Goal: Information Seeking & Learning: Learn about a topic

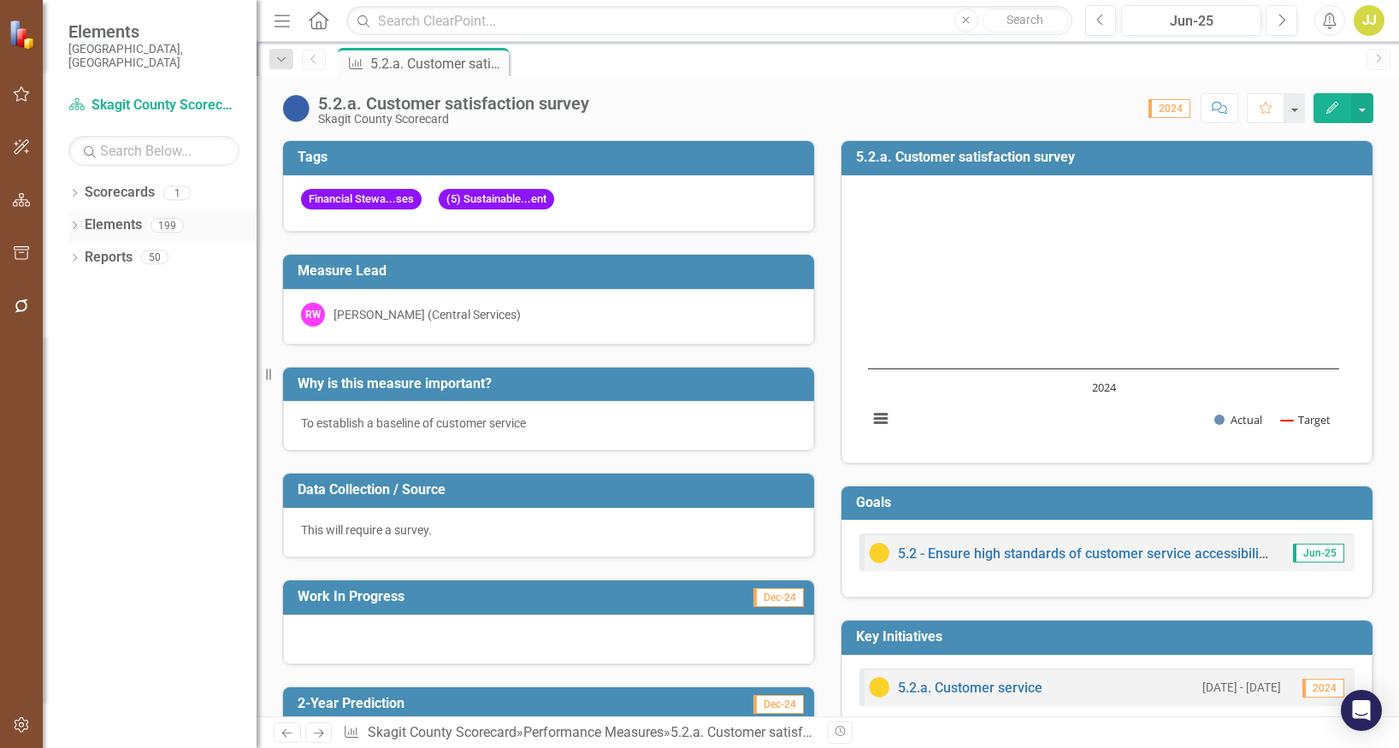
click at [74, 222] on icon "Dropdown" at bounding box center [74, 226] width 12 height 9
click at [88, 287] on icon "Dropdown" at bounding box center [83, 291] width 12 height 9
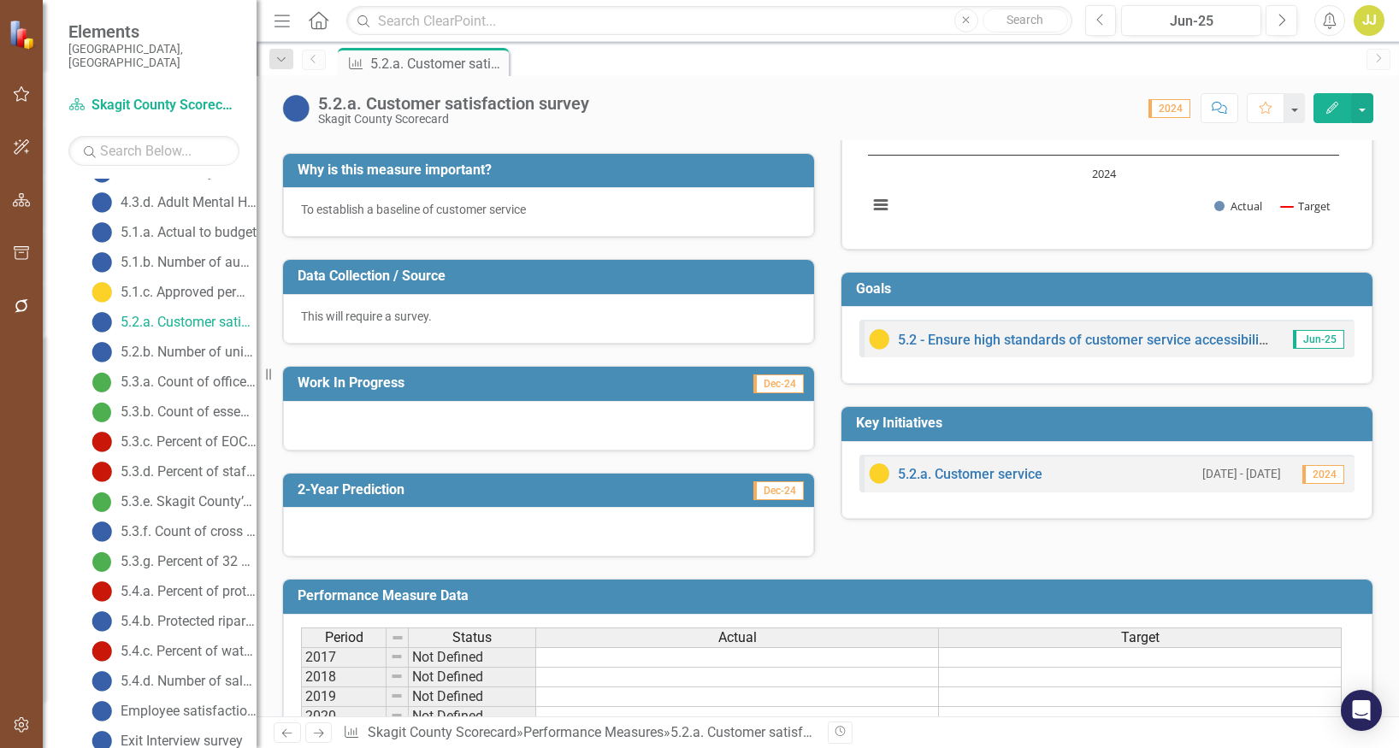
scroll to position [171, 0]
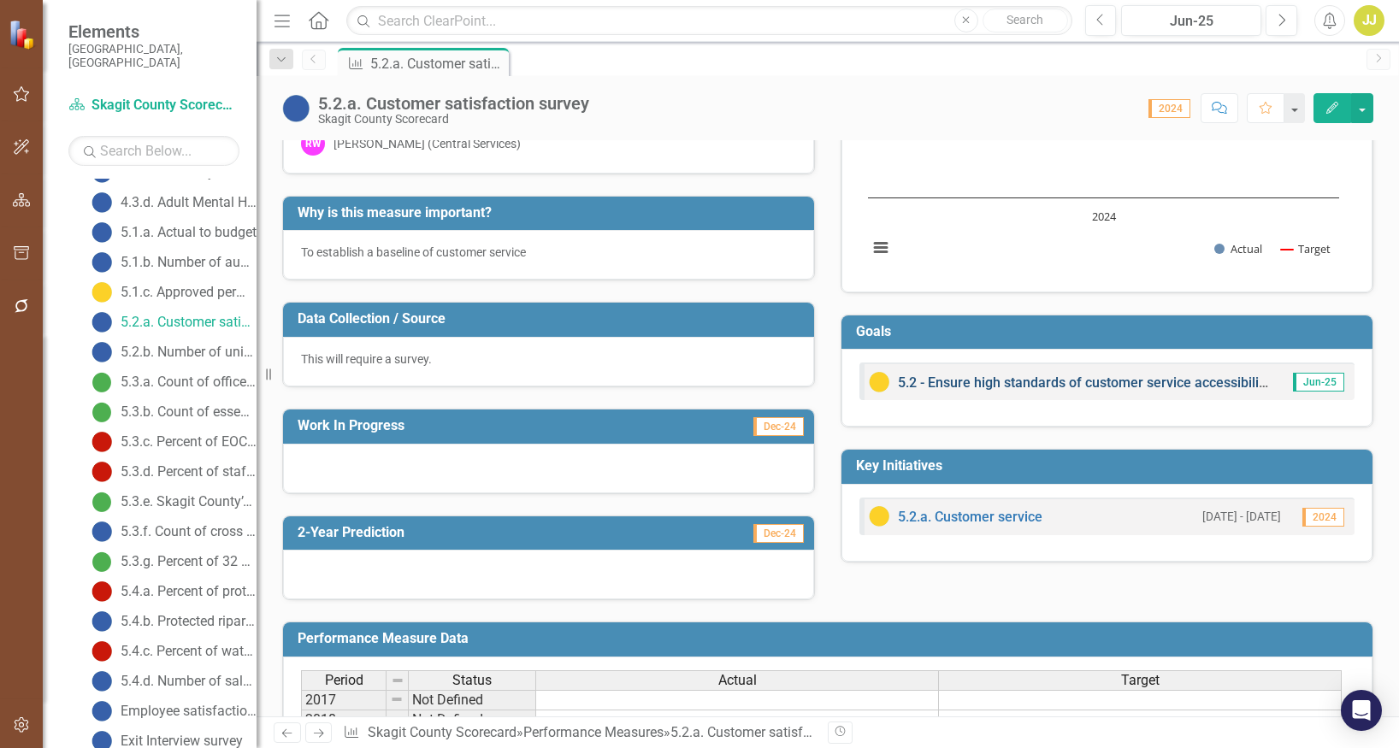
click at [1208, 375] on link "5.2 - Ensure high standards of customer service accessibility for all county se…" at bounding box center [1200, 383] width 604 height 16
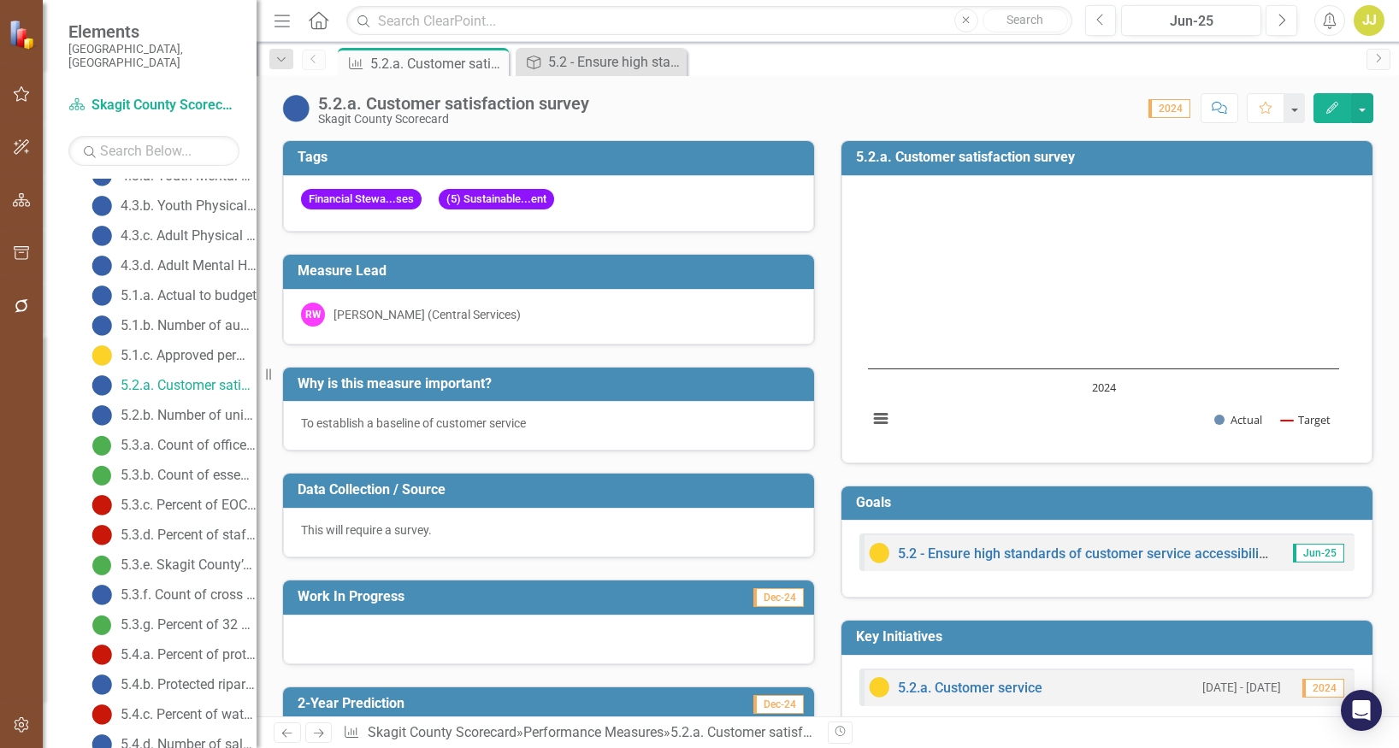
scroll to position [856, 0]
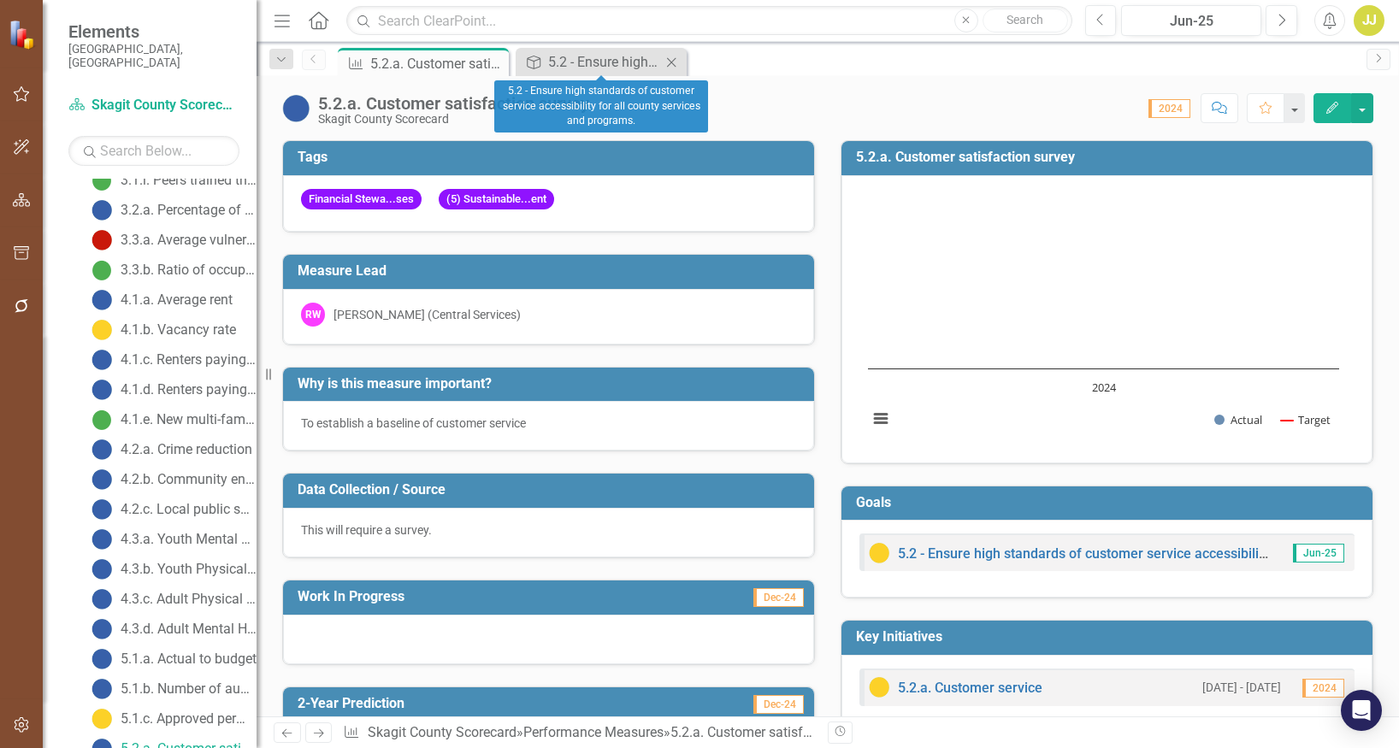
click at [675, 63] on icon "Close" at bounding box center [671, 63] width 17 height 14
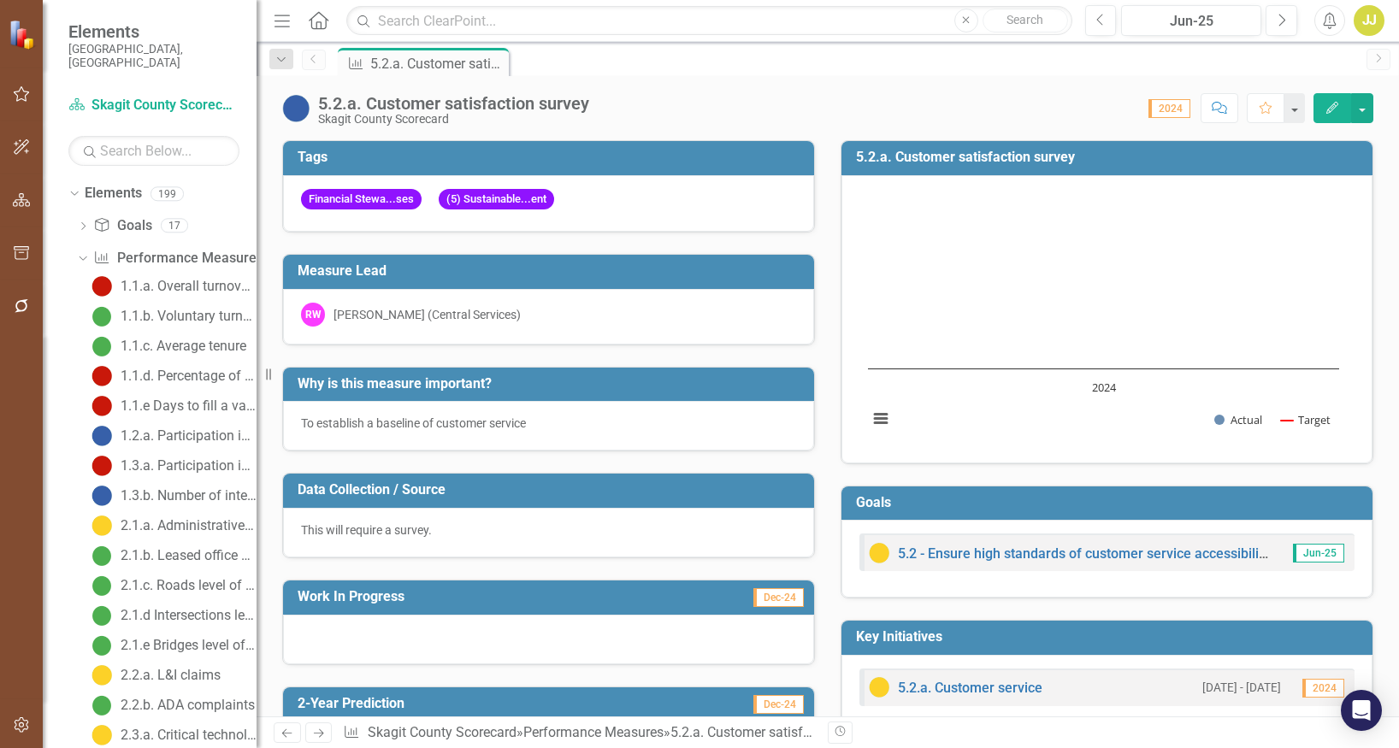
scroll to position [1, 0]
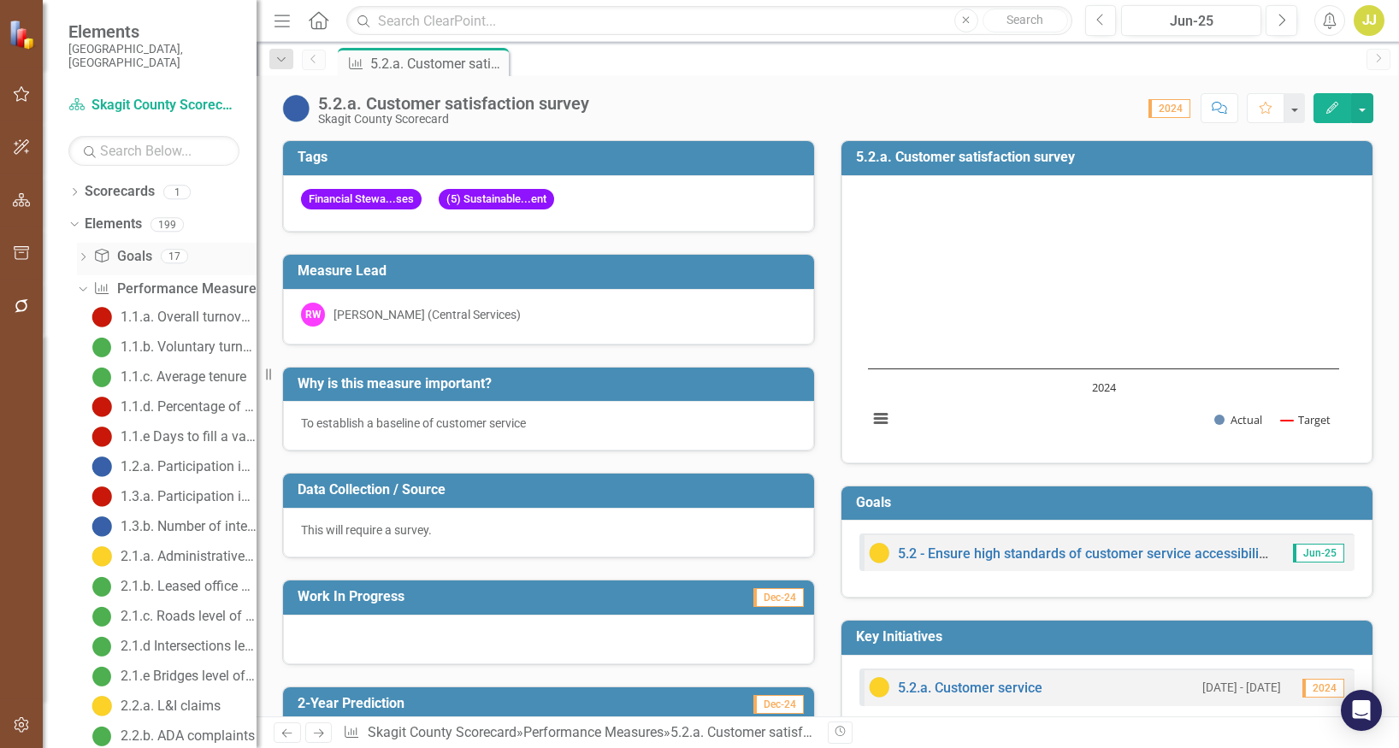
click at [86, 254] on icon "Dropdown" at bounding box center [83, 258] width 12 height 9
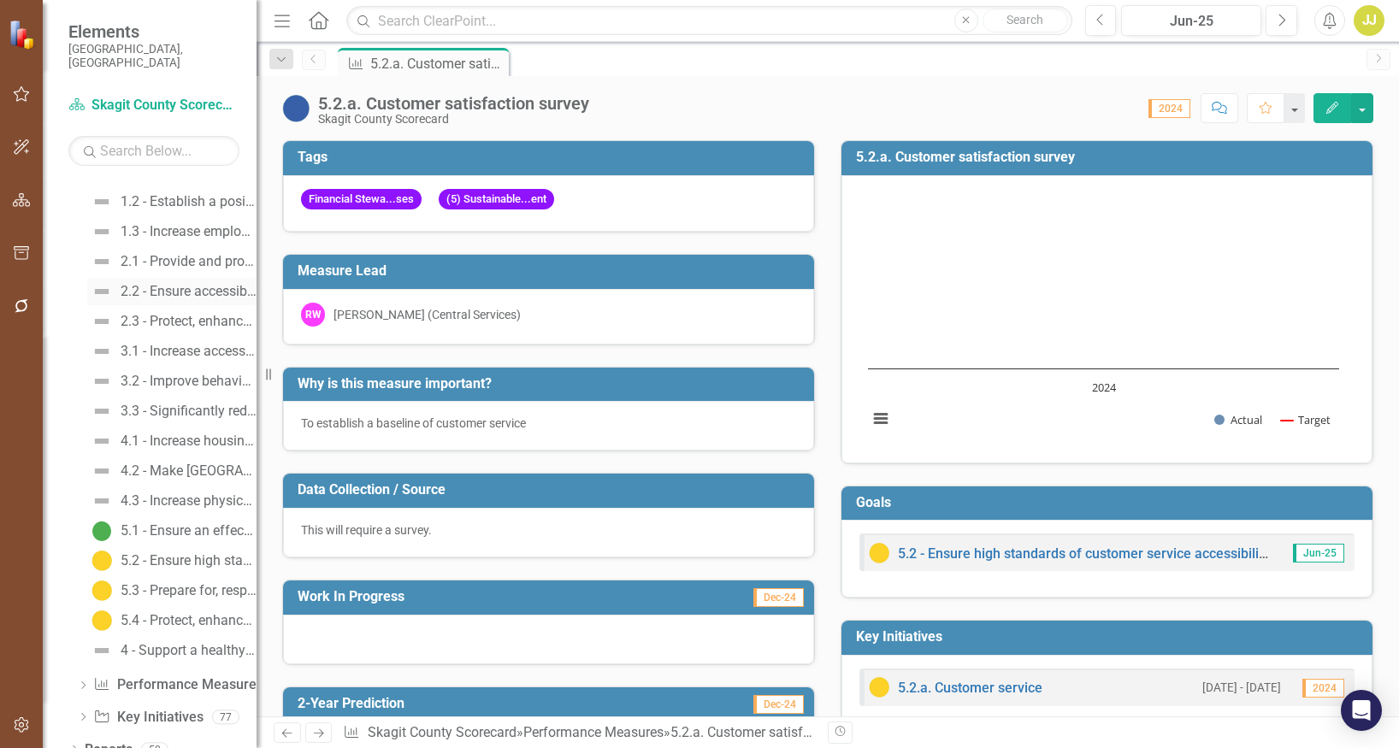
scroll to position [120, 0]
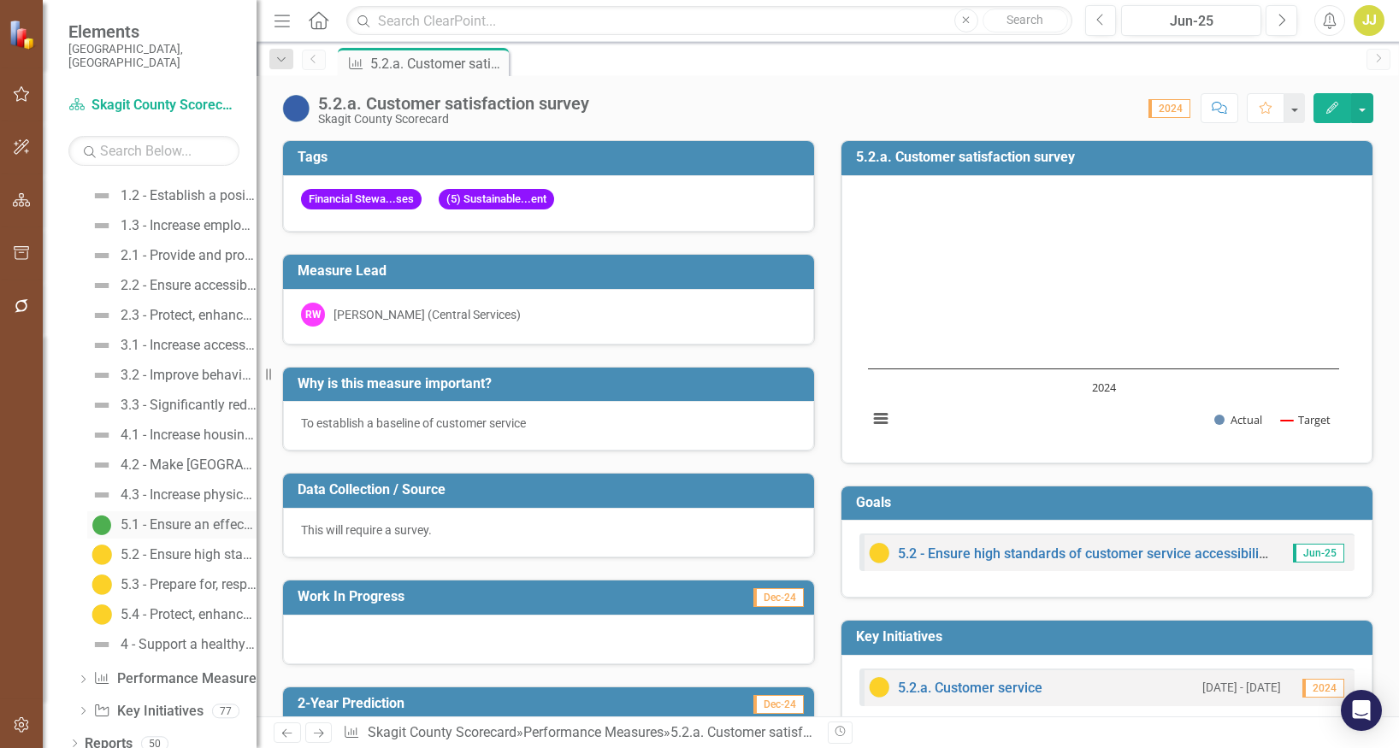
click at [183, 517] on div "5.1 - Ensure an effective and efficient county government." at bounding box center [189, 524] width 136 height 15
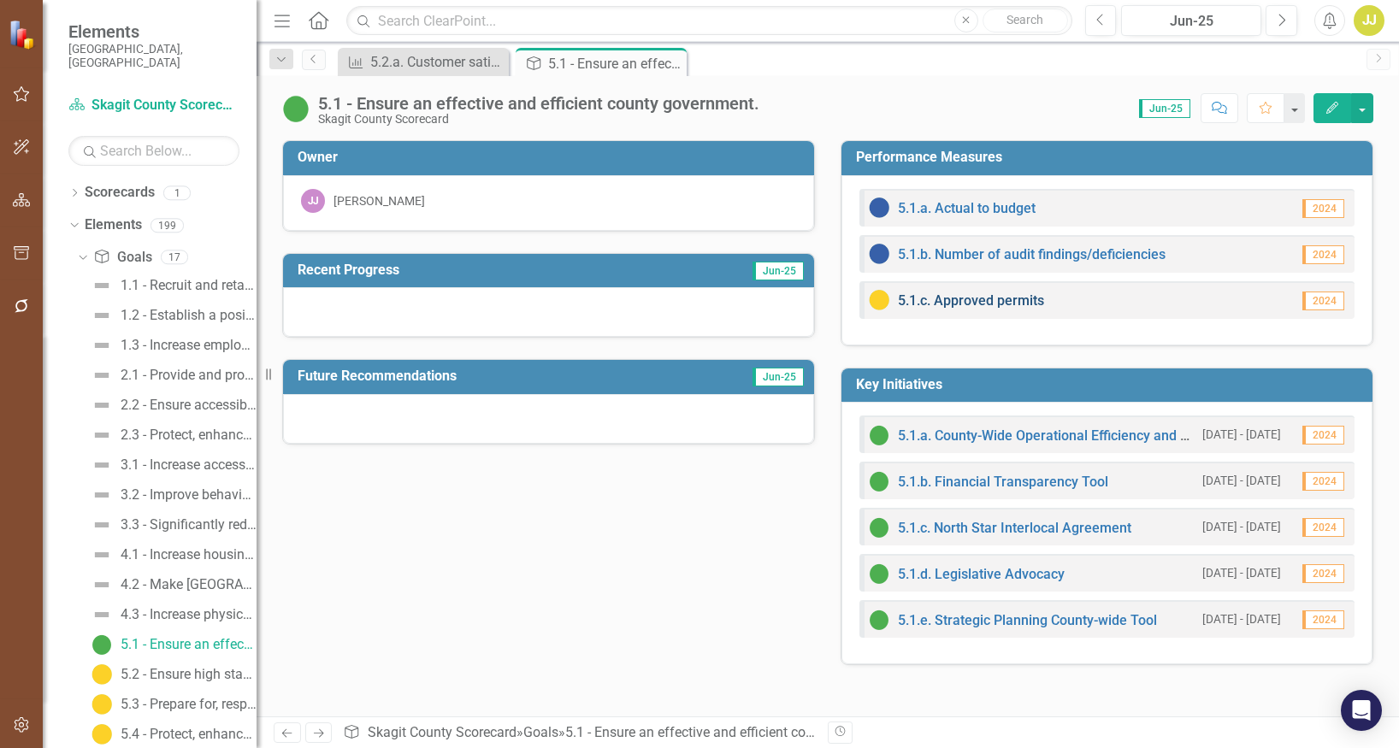
click at [977, 299] on link "5.1.c. Approved permits" at bounding box center [971, 300] width 146 height 16
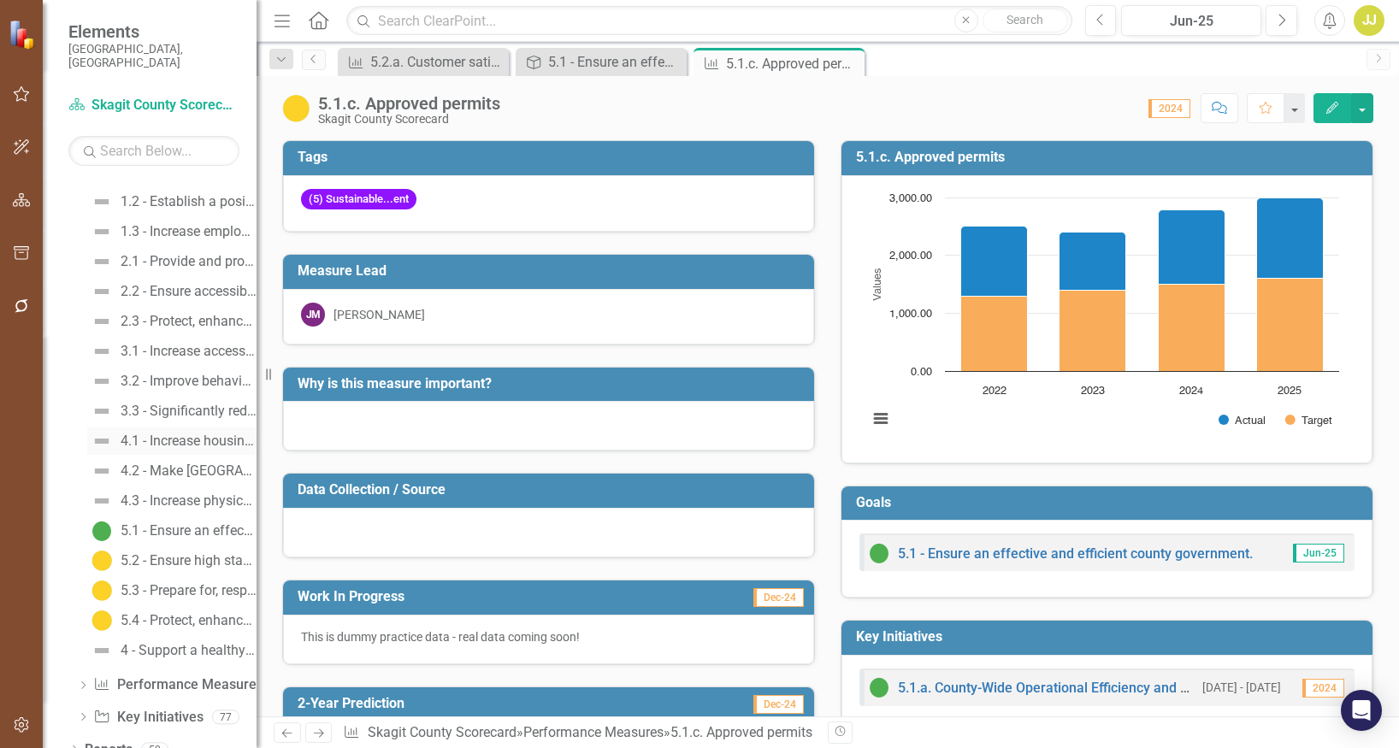
scroll to position [120, 0]
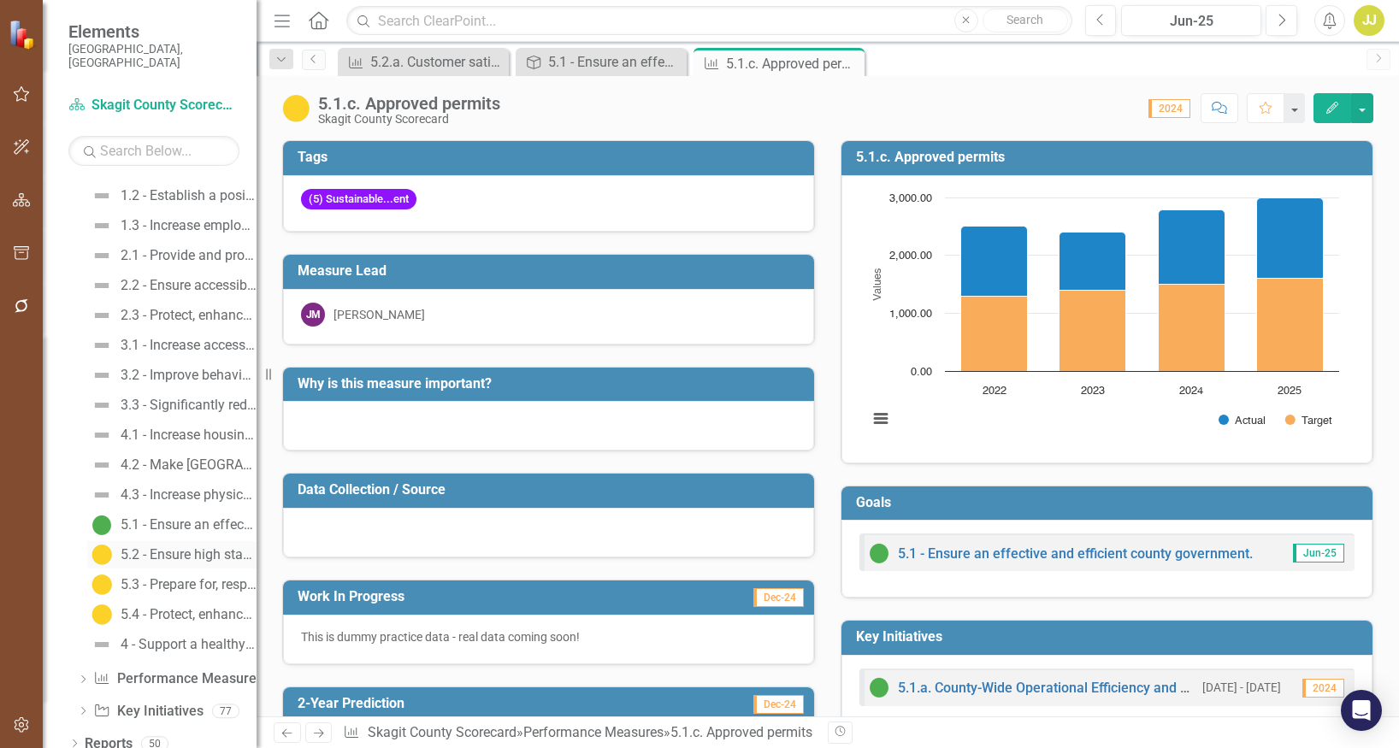
click at [184, 547] on div "5.2 - Ensure high standards of customer service accessibility for all county se…" at bounding box center [189, 554] width 136 height 15
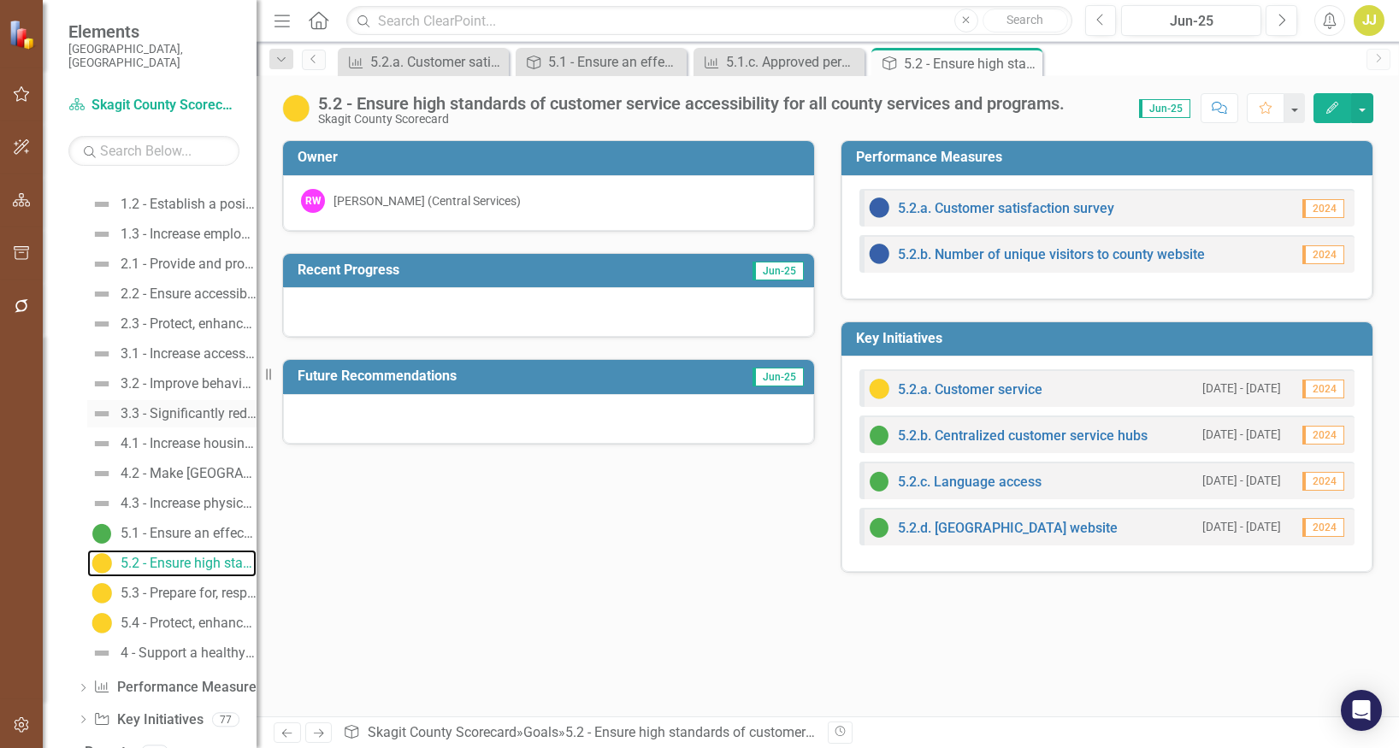
scroll to position [120, 0]
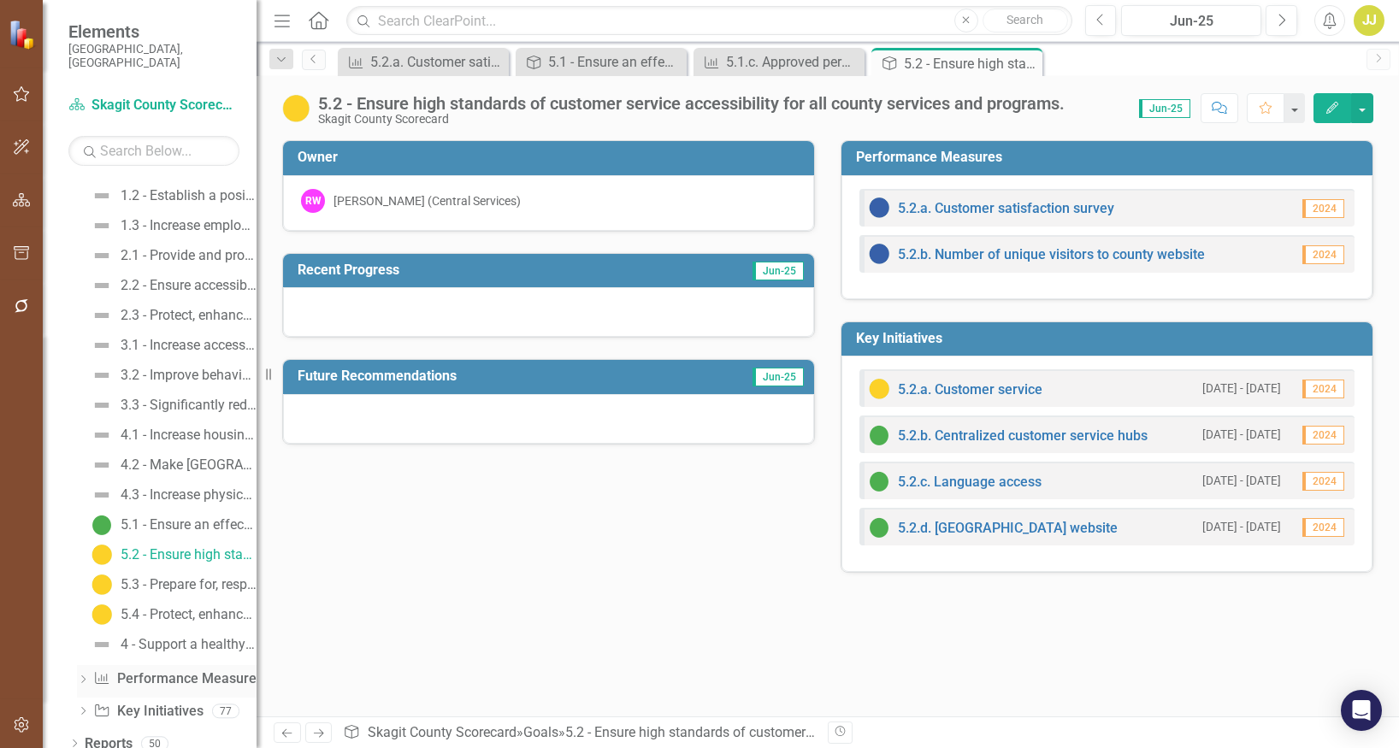
click at [81, 674] on div "Dropdown" at bounding box center [83, 681] width 12 height 15
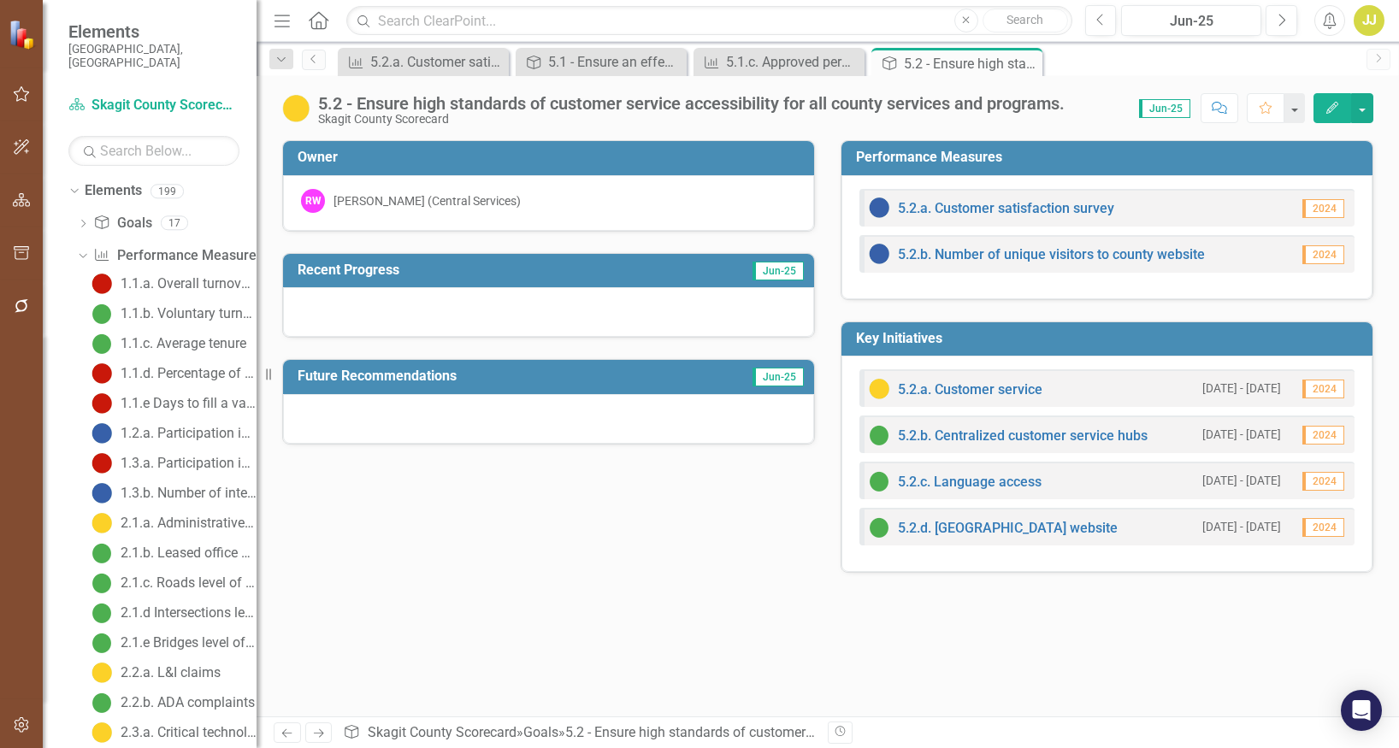
scroll to position [0, 0]
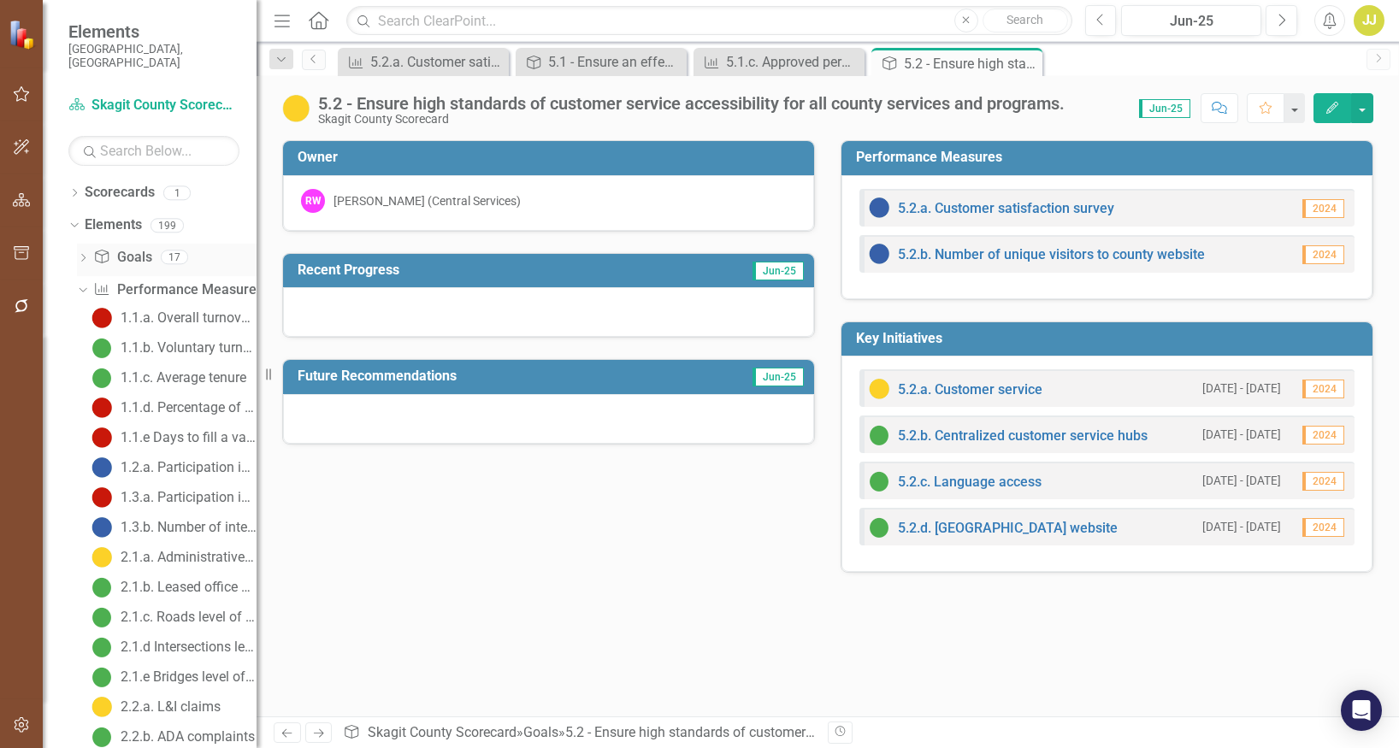
click at [83, 255] on icon "Dropdown" at bounding box center [83, 259] width 12 height 9
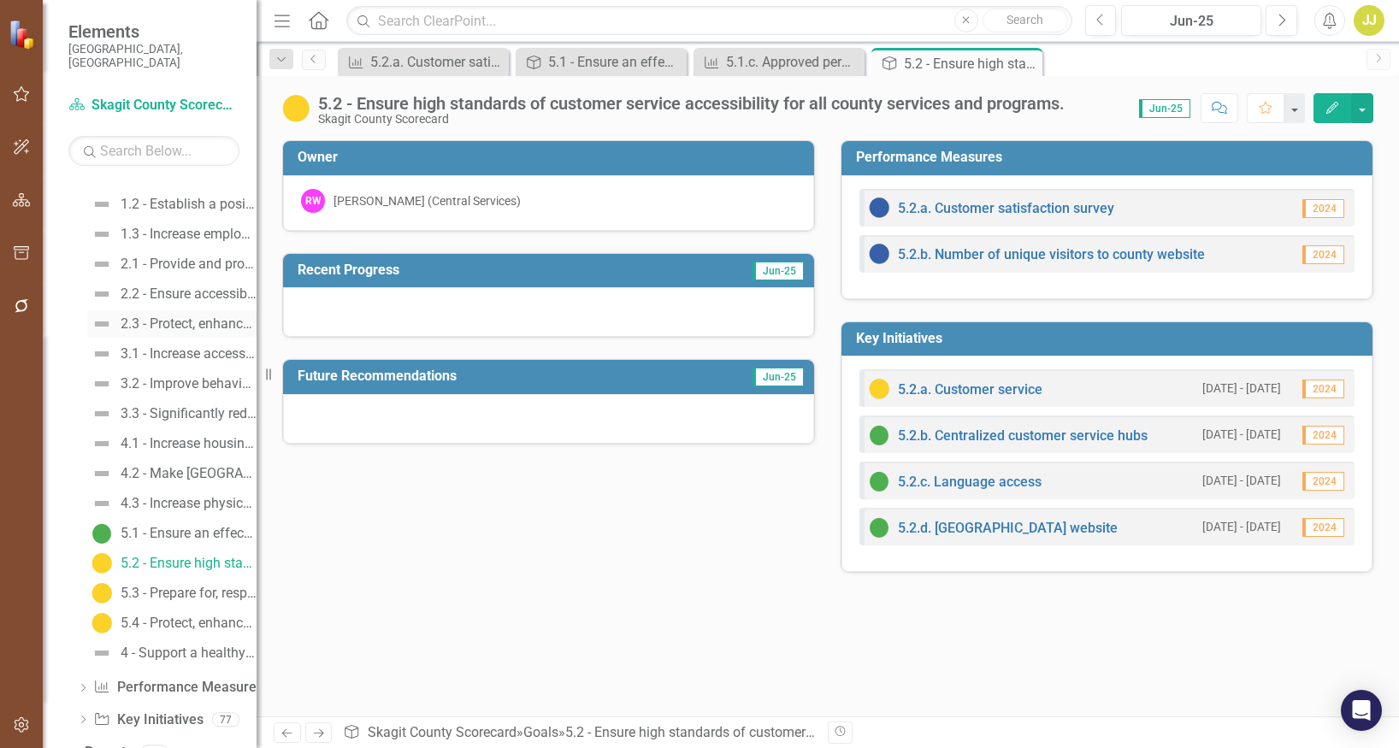
scroll to position [120, 0]
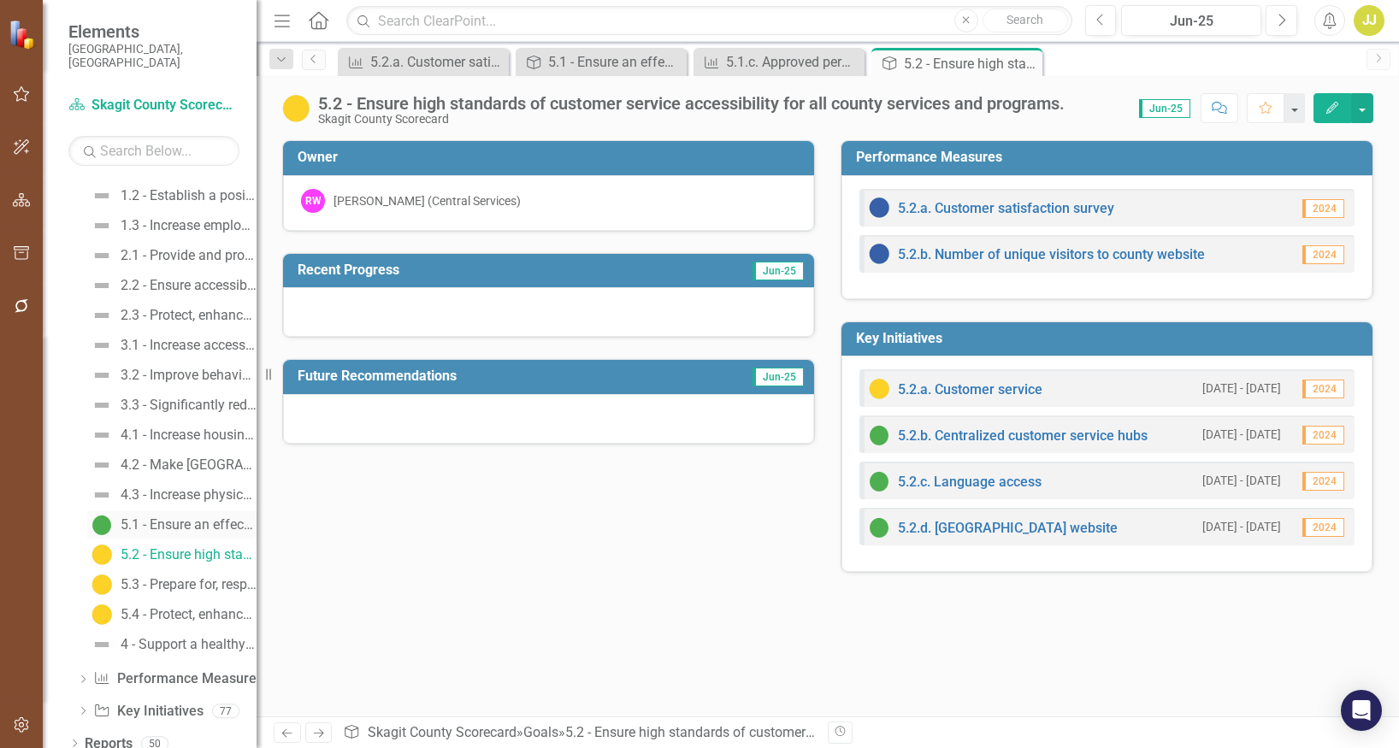
click at [163, 517] on div "5.1 - Ensure an effective and efficient county government." at bounding box center [189, 524] width 136 height 15
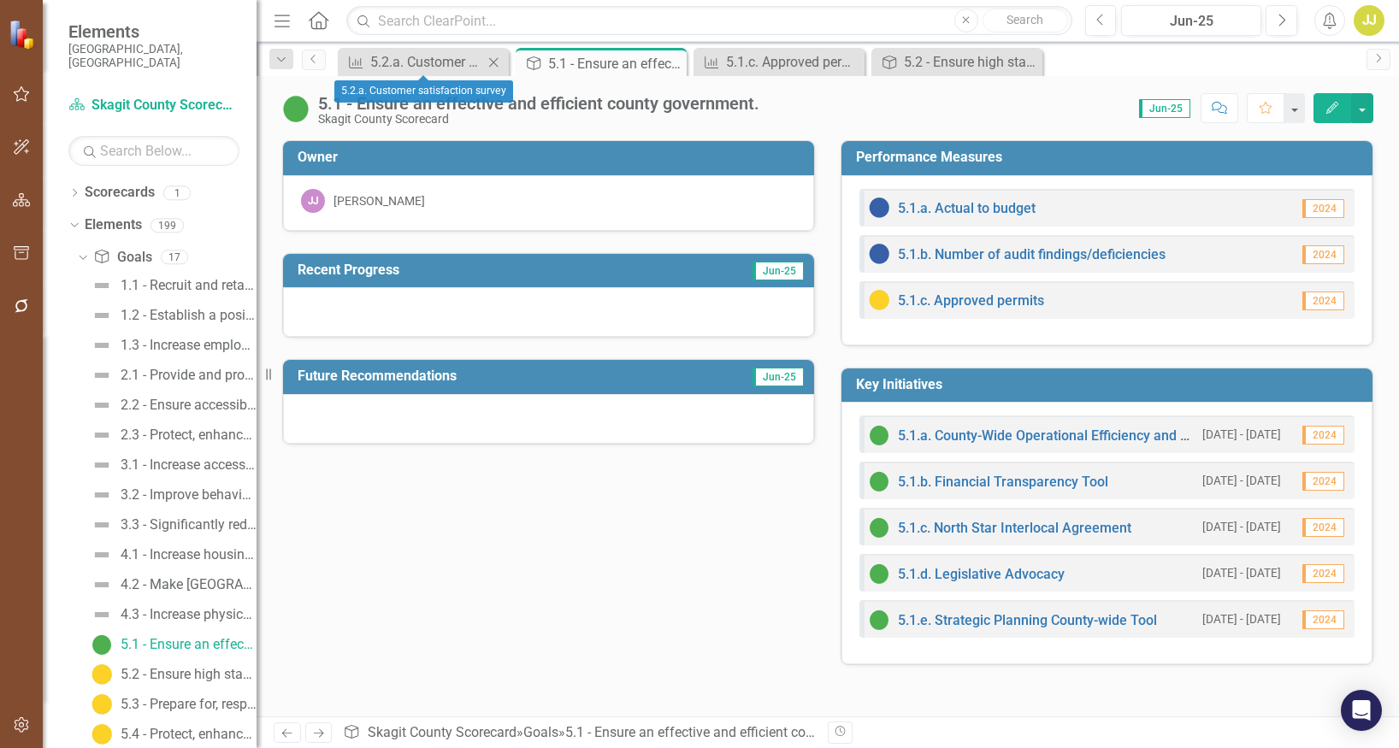
click at [495, 62] on icon "Close" at bounding box center [493, 63] width 17 height 14
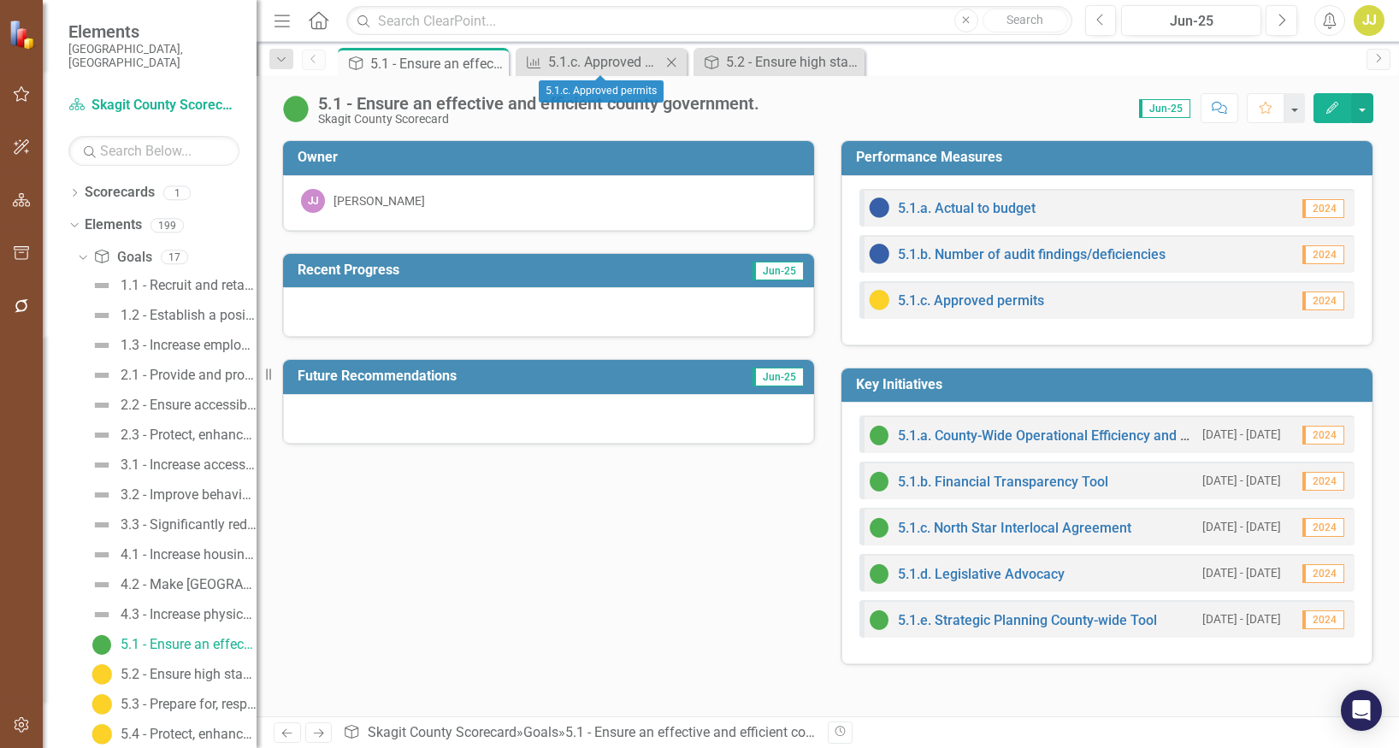
click at [681, 65] on div "Close" at bounding box center [671, 61] width 21 height 21
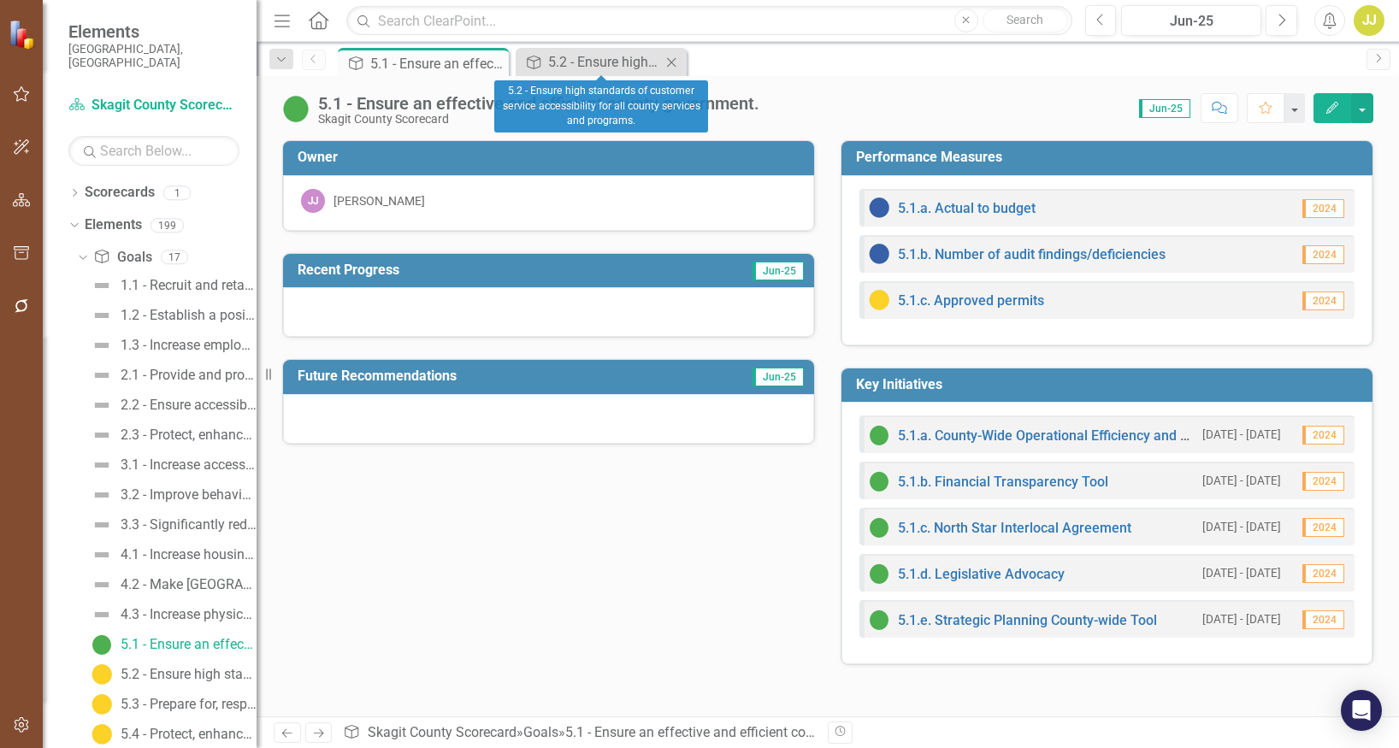
click at [671, 65] on icon "Close" at bounding box center [671, 63] width 17 height 14
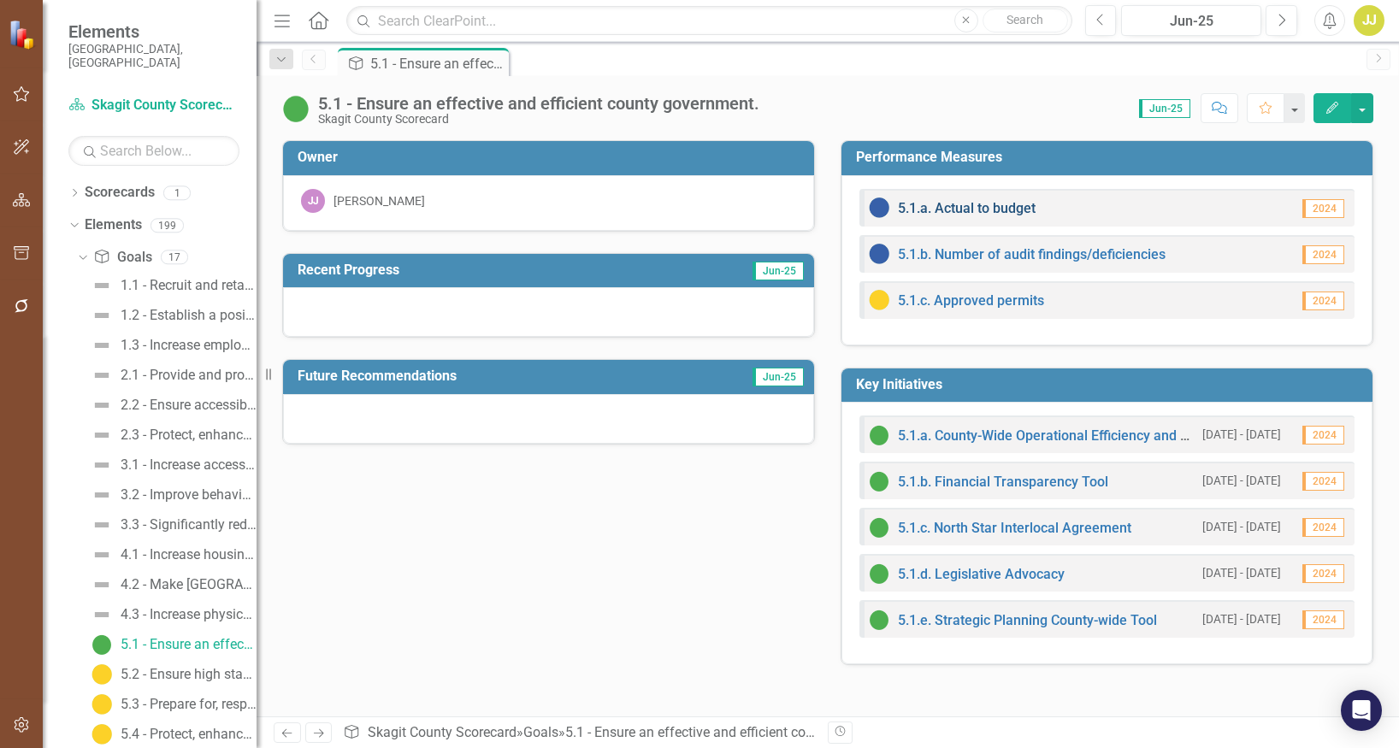
click at [954, 207] on link "5.1.a. Actual to budget" at bounding box center [967, 208] width 138 height 16
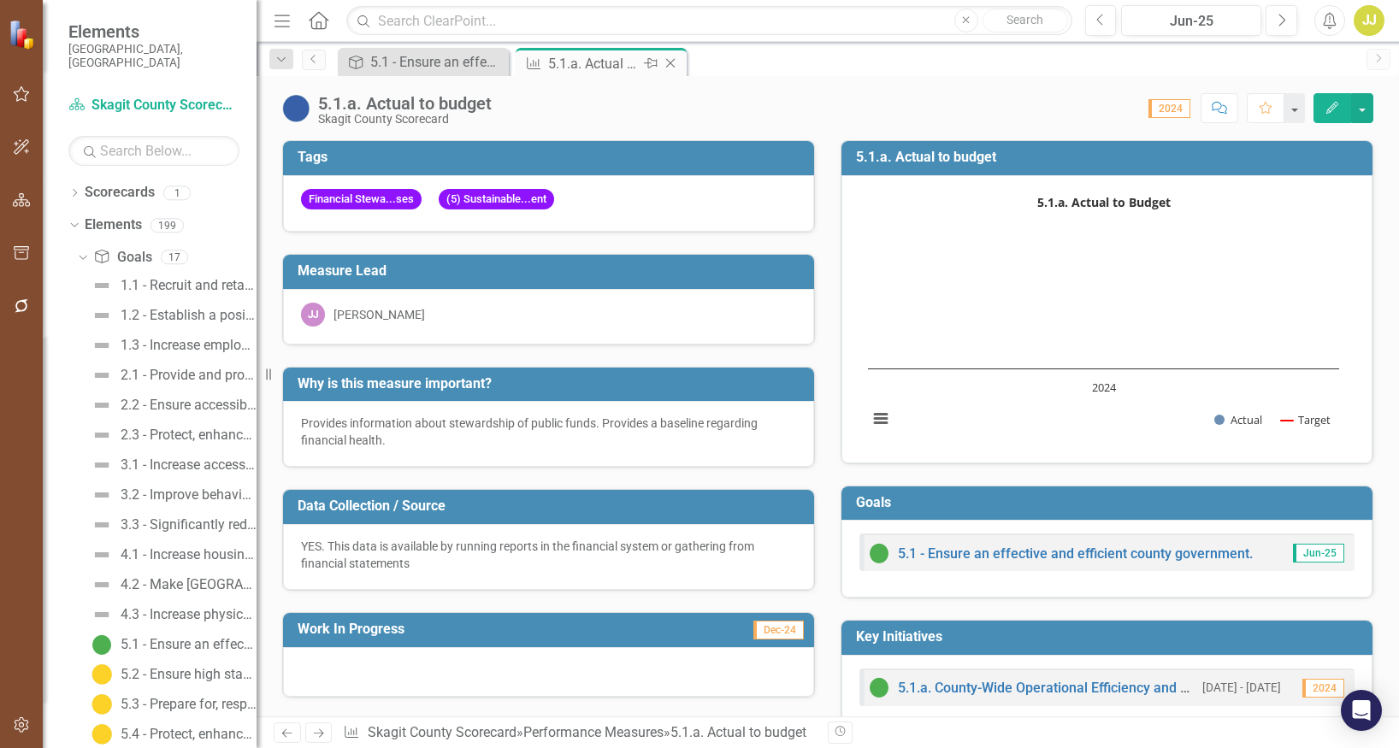
click at [673, 61] on icon at bounding box center [670, 63] width 9 height 9
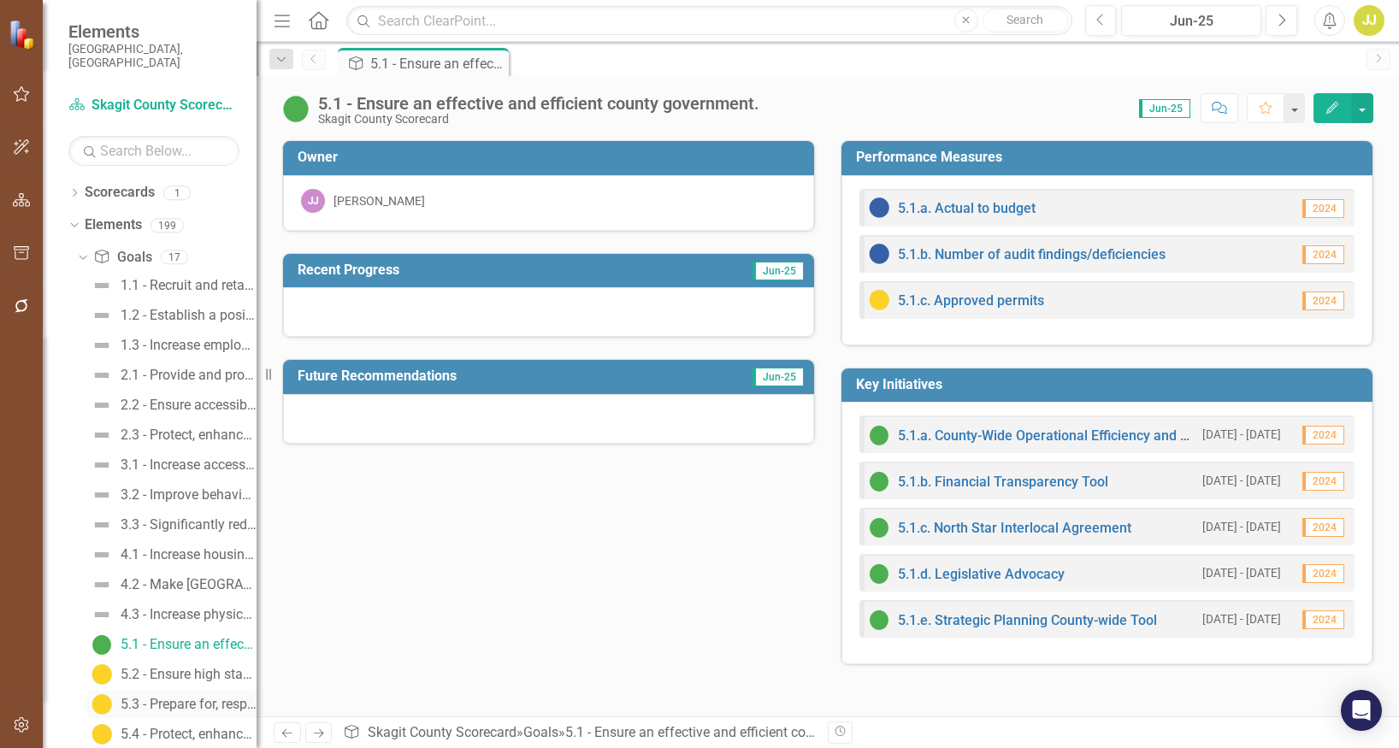
click at [180, 697] on div "5.3 - Prepare for, respond to, and recover from disasters, events, incidents, a…" at bounding box center [189, 704] width 136 height 15
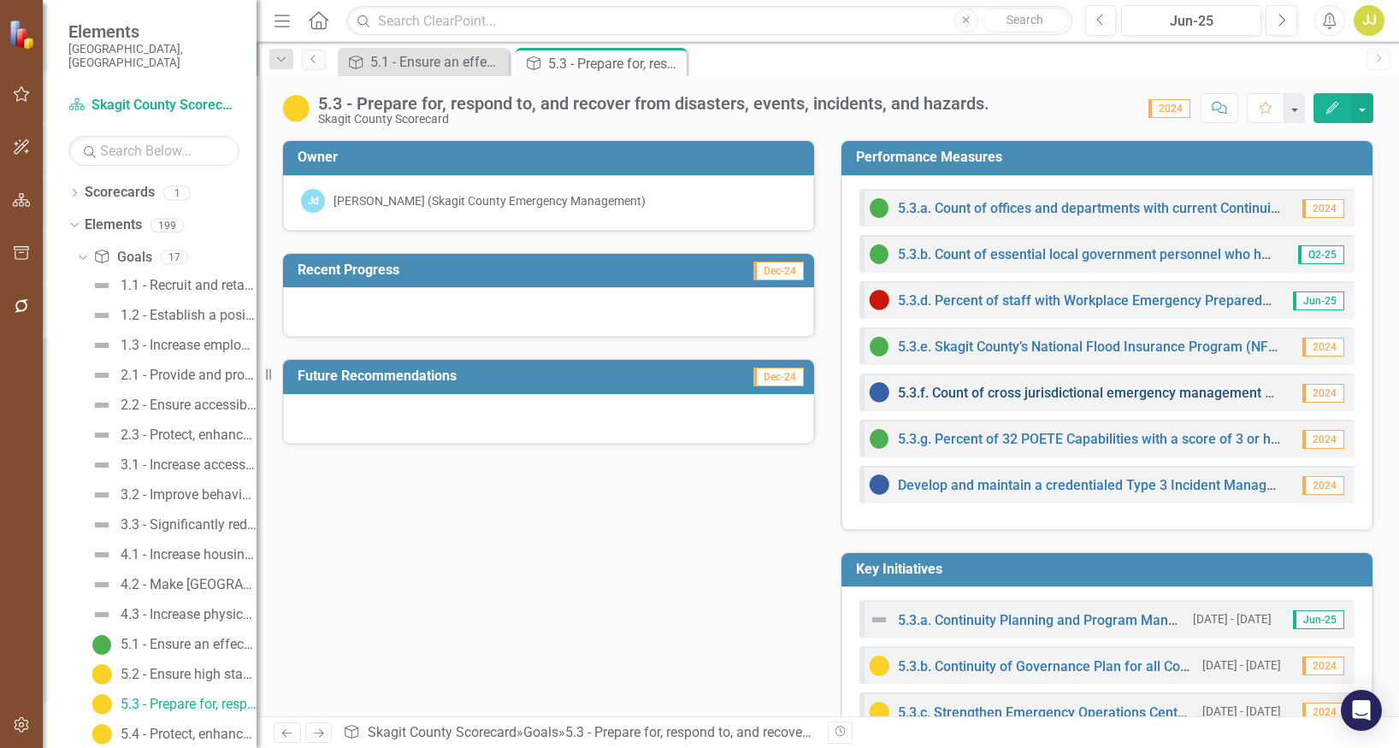
click at [1084, 398] on link "5.3.f. Count of cross jurisdictional emergency management exercises." at bounding box center [1112, 393] width 429 height 16
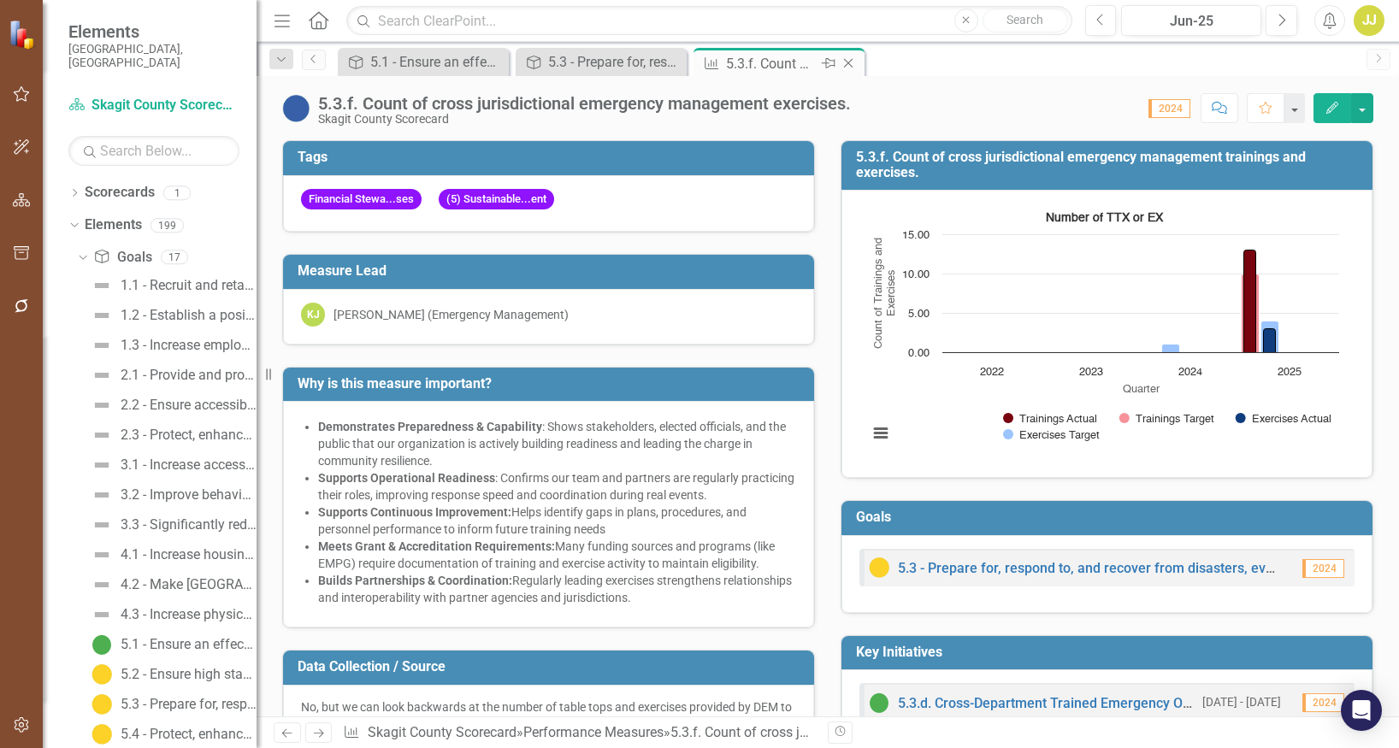
click at [843, 66] on icon "Close" at bounding box center [848, 63] width 17 height 14
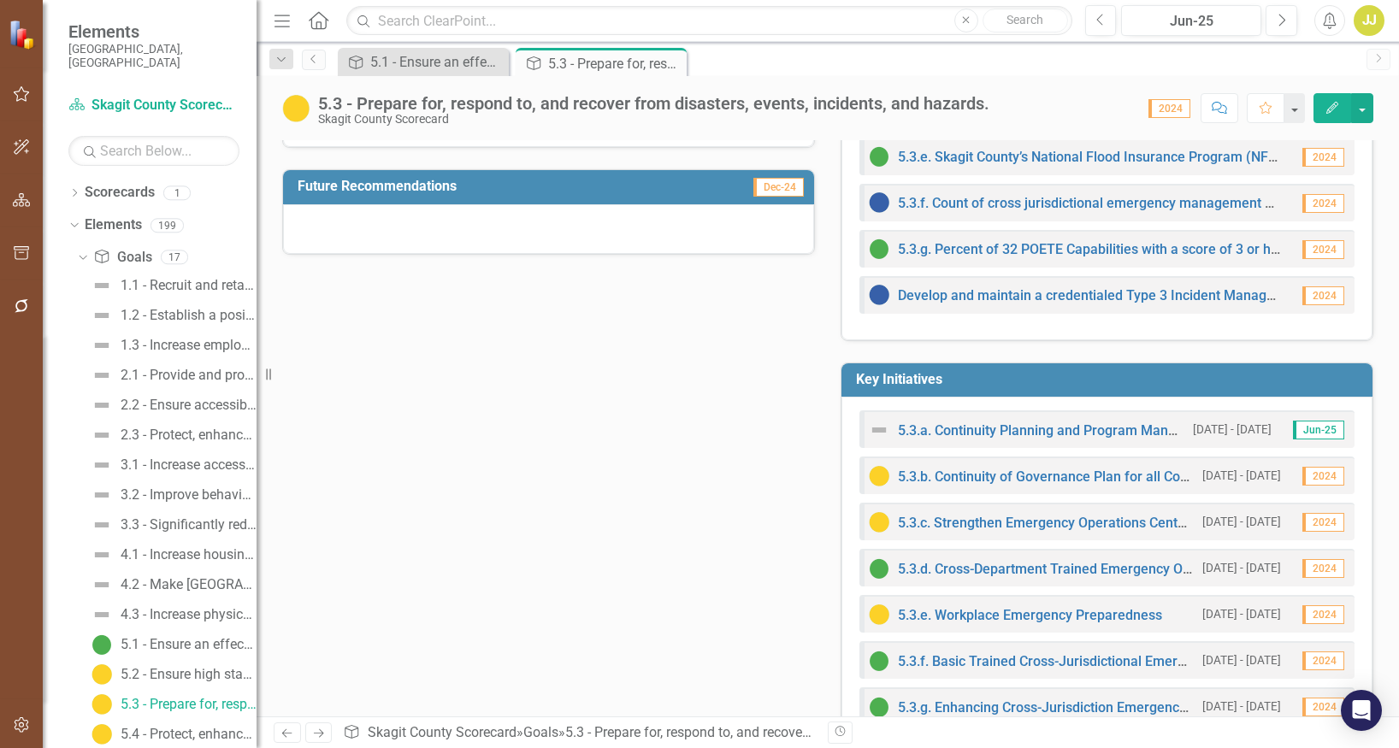
scroll to position [243, 0]
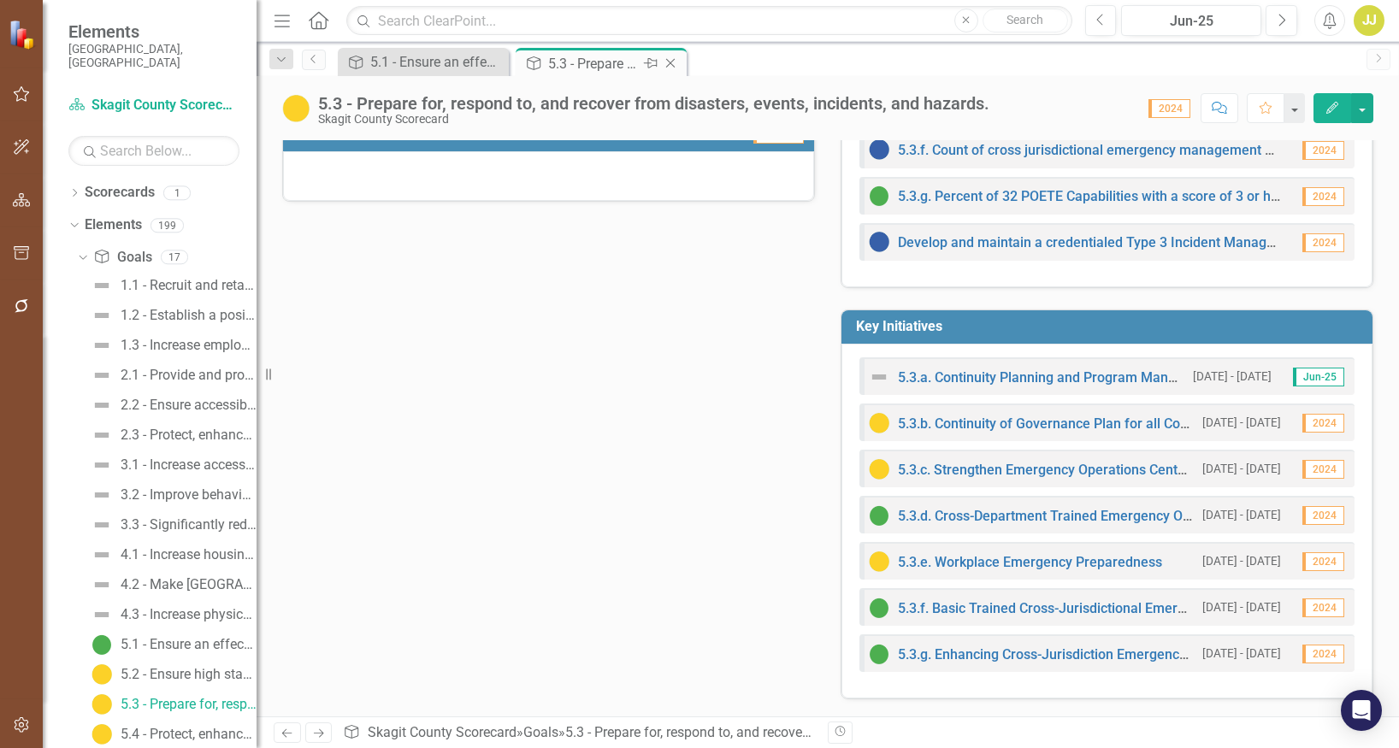
click at [673, 65] on icon "Close" at bounding box center [670, 63] width 17 height 14
